Goal: Task Accomplishment & Management: Manage account settings

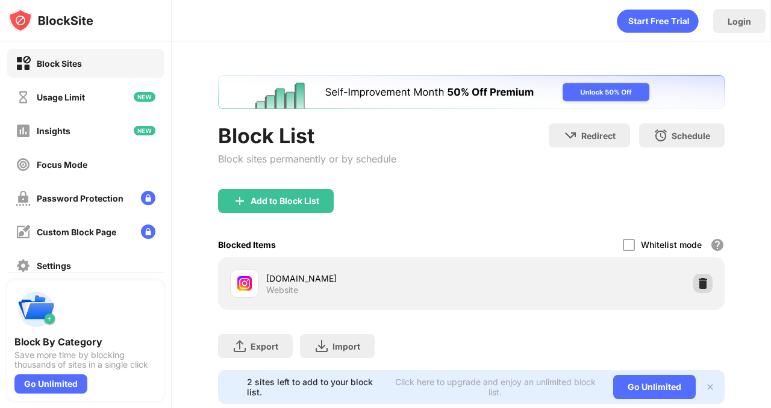
click at [697, 284] on img at bounding box center [703, 284] width 12 height 12
